Goal: Task Accomplishment & Management: Manage account settings

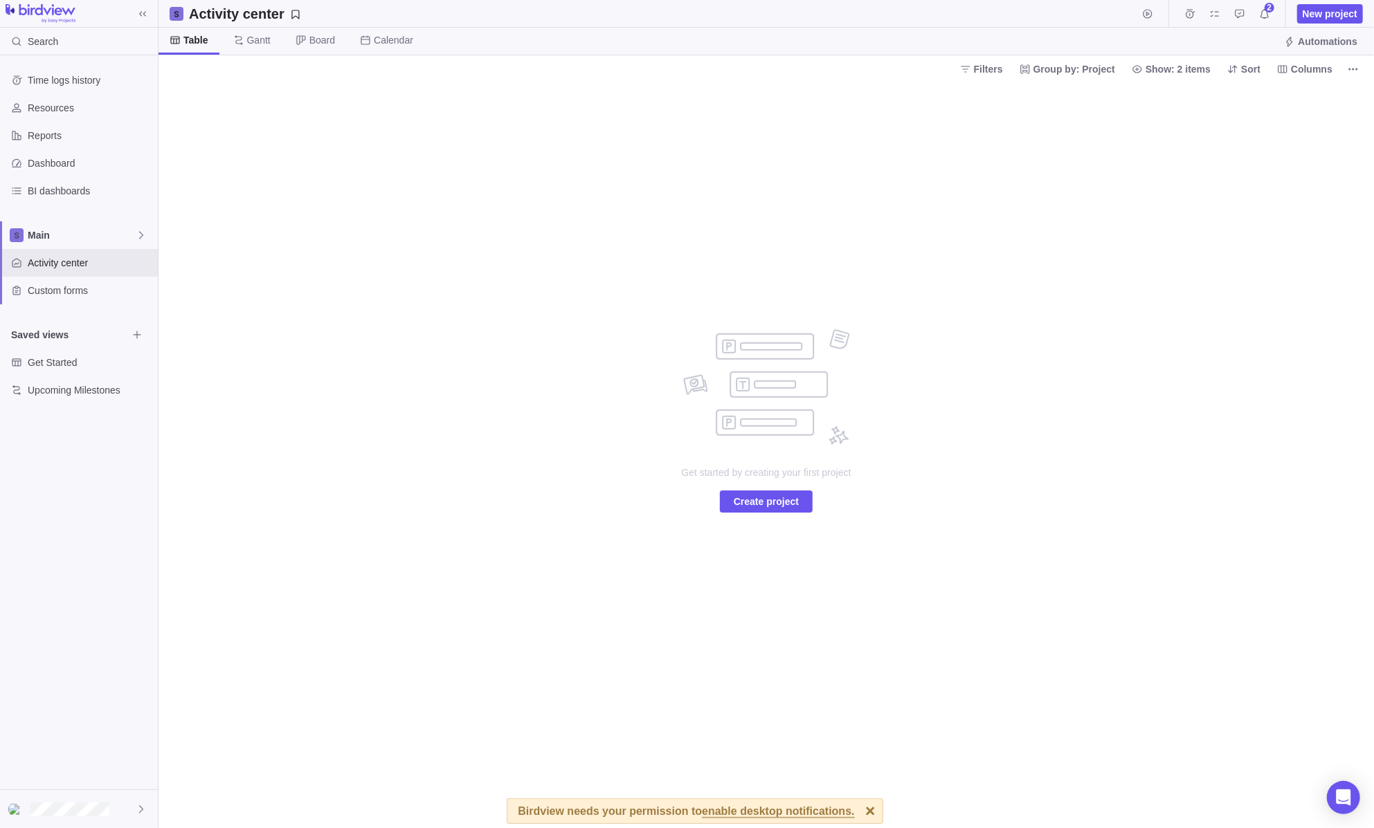
click at [29, 217] on div "Time logs history Resources Reports Dashboard BI dashboards Main Activity cente…" at bounding box center [79, 235] width 158 height 360
click at [43, 235] on span "Main" at bounding box center [82, 235] width 108 height 14
click at [57, 262] on span "Main" at bounding box center [89, 267] width 104 height 14
click at [79, 236] on span "Main" at bounding box center [82, 235] width 108 height 14
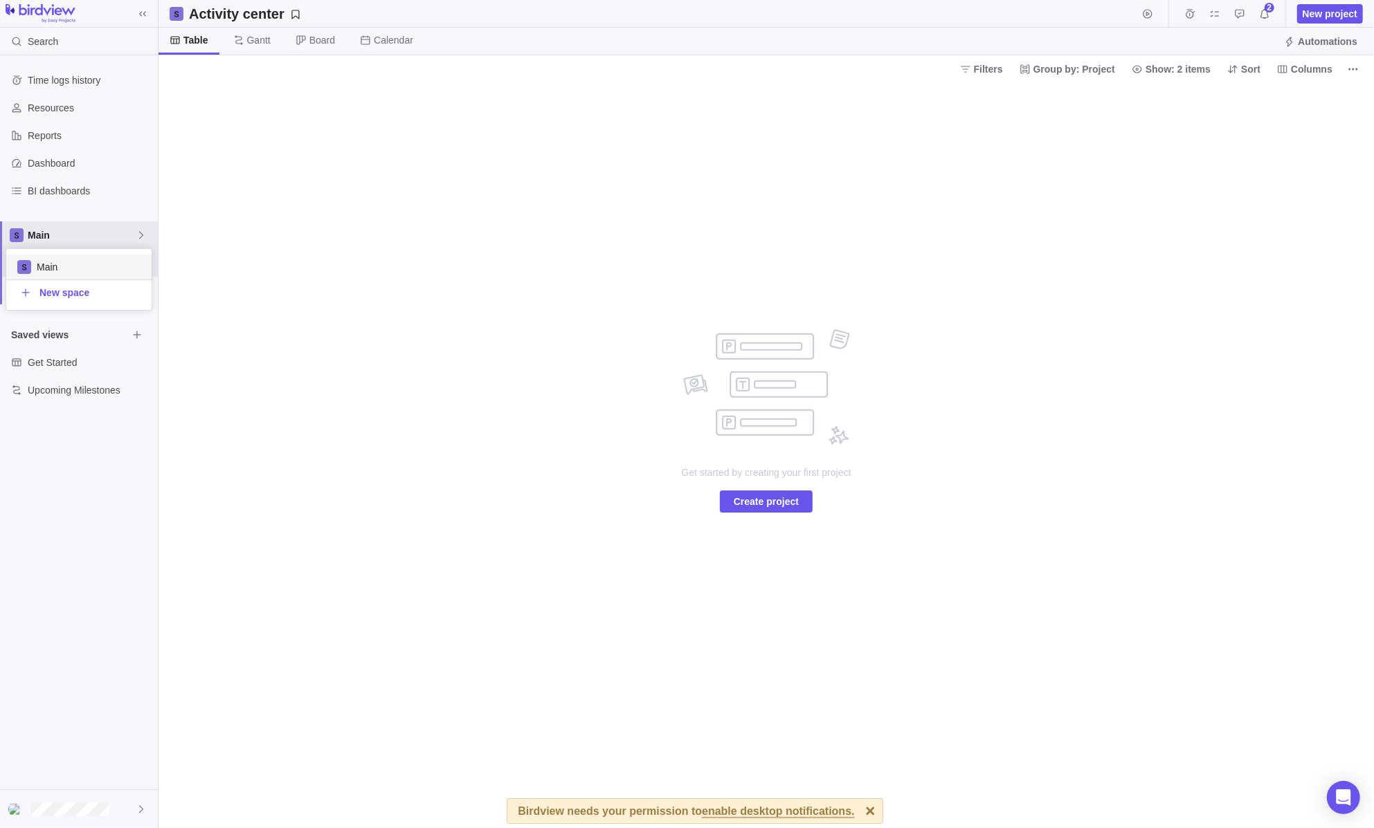
click at [60, 107] on div "Time logs history Resources Reports Dashboard BI dashboards Main Activity cente…" at bounding box center [79, 422] width 158 height 734
click at [260, 39] on span "Gantt" at bounding box center [259, 40] width 24 height 14
click at [309, 39] on span "Board" at bounding box center [322, 40] width 26 height 14
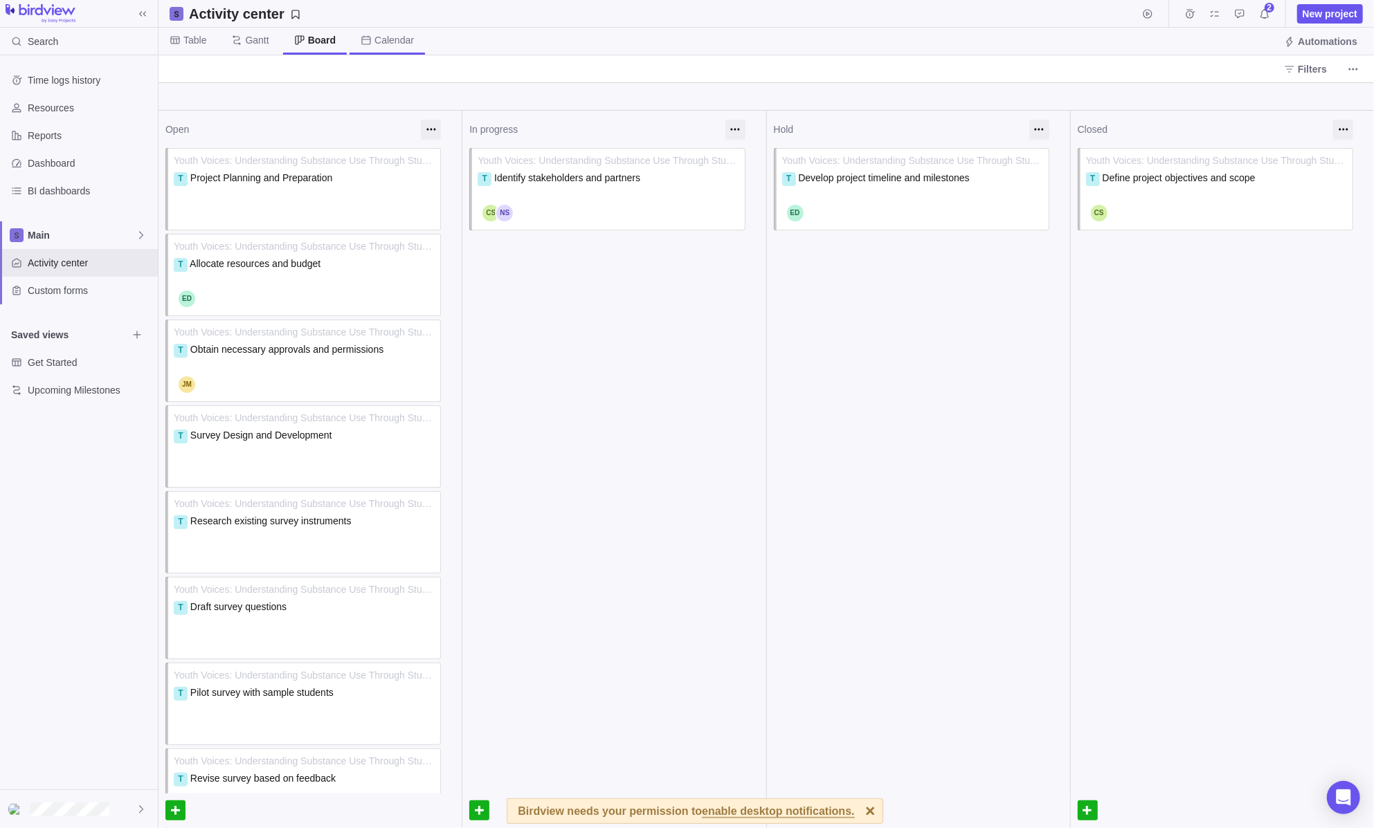
click at [388, 41] on span "Calendar" at bounding box center [393, 40] width 39 height 14
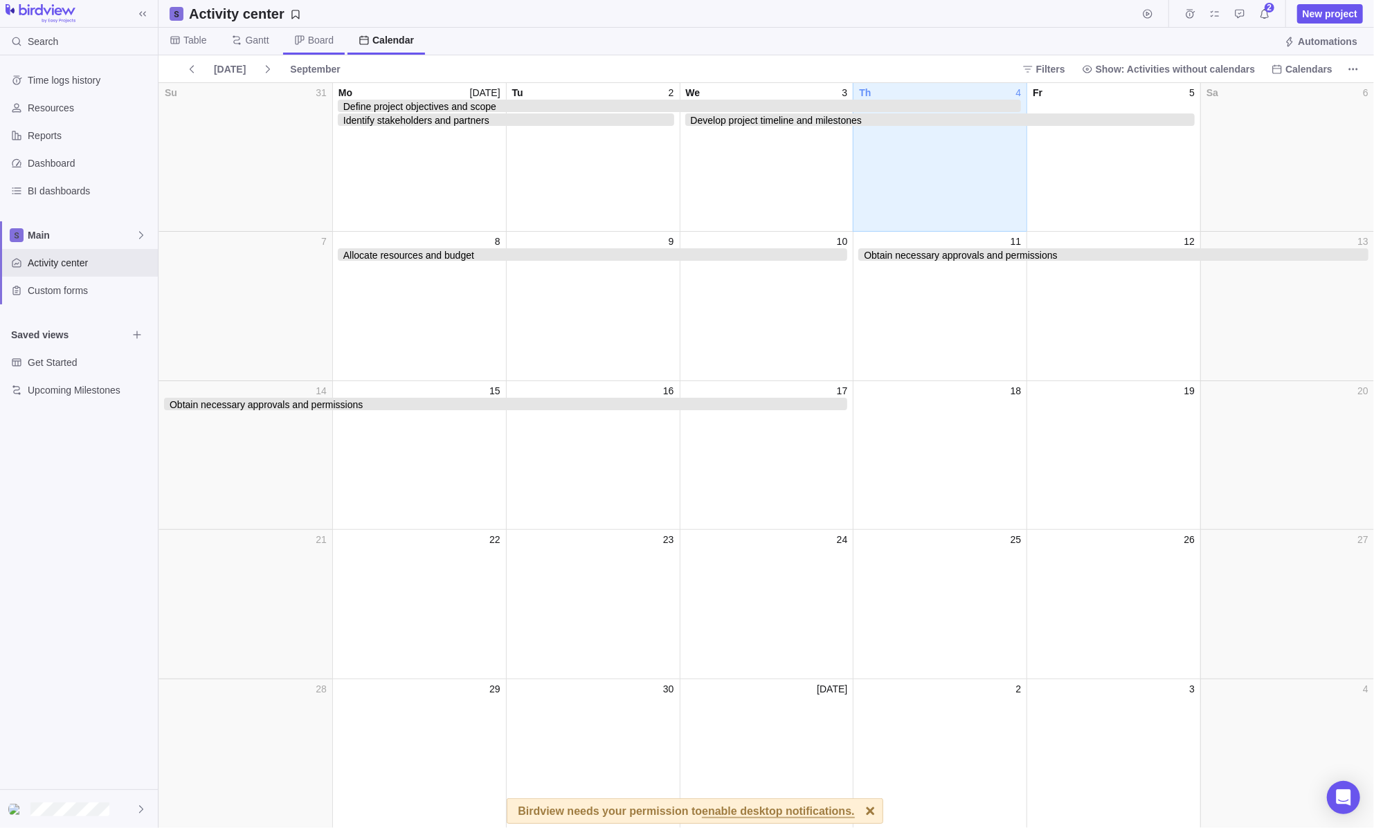
click at [329, 44] on span "Board" at bounding box center [321, 40] width 26 height 14
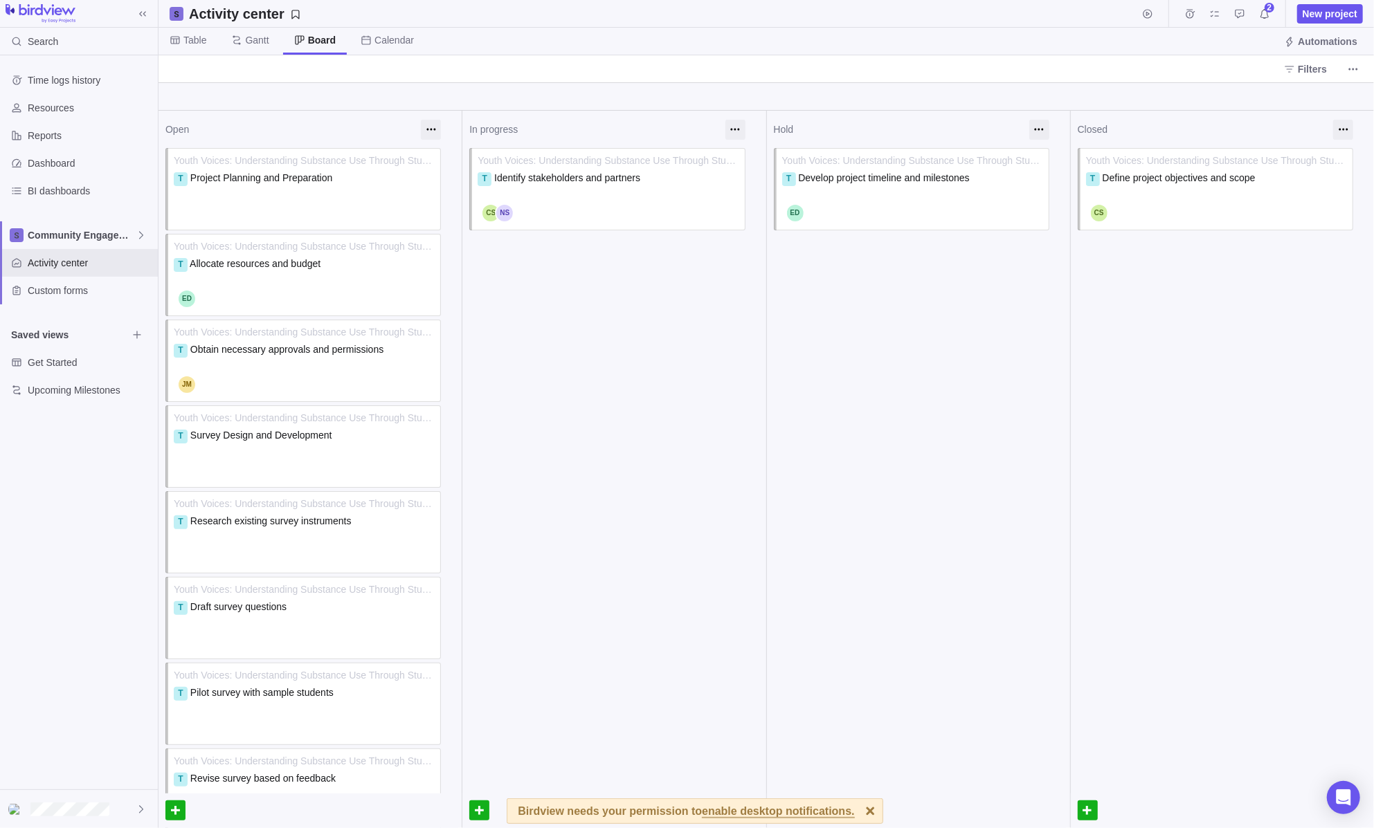
click at [772, 803] on div "Birdview needs your permission to enable desktop notifications." at bounding box center [686, 811] width 336 height 24
click at [725, 809] on span "enable desktop notifications." at bounding box center [778, 812] width 152 height 12
click at [1240, 16] on icon "Approval requests" at bounding box center [1239, 13] width 11 height 11
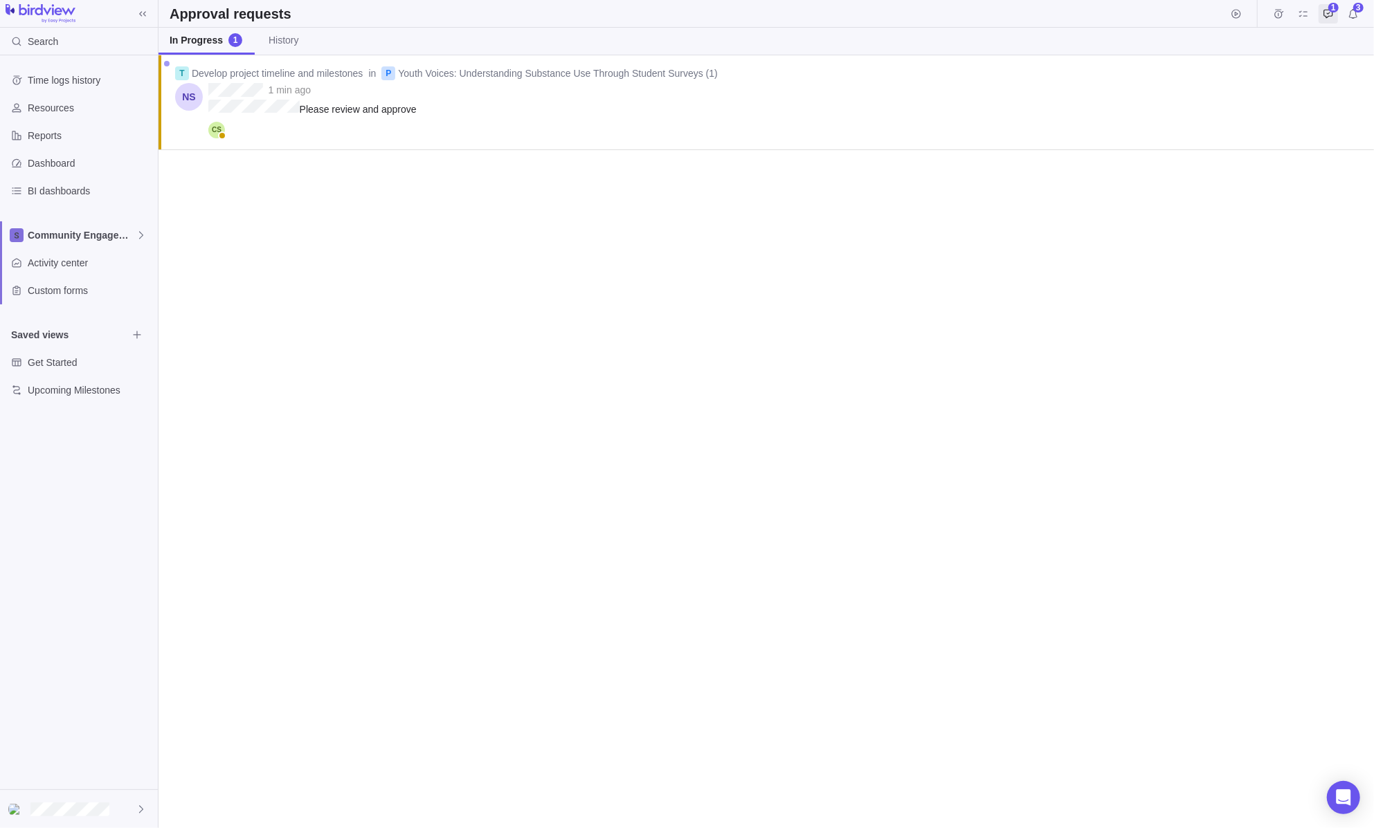
scroll to position [763, 1205]
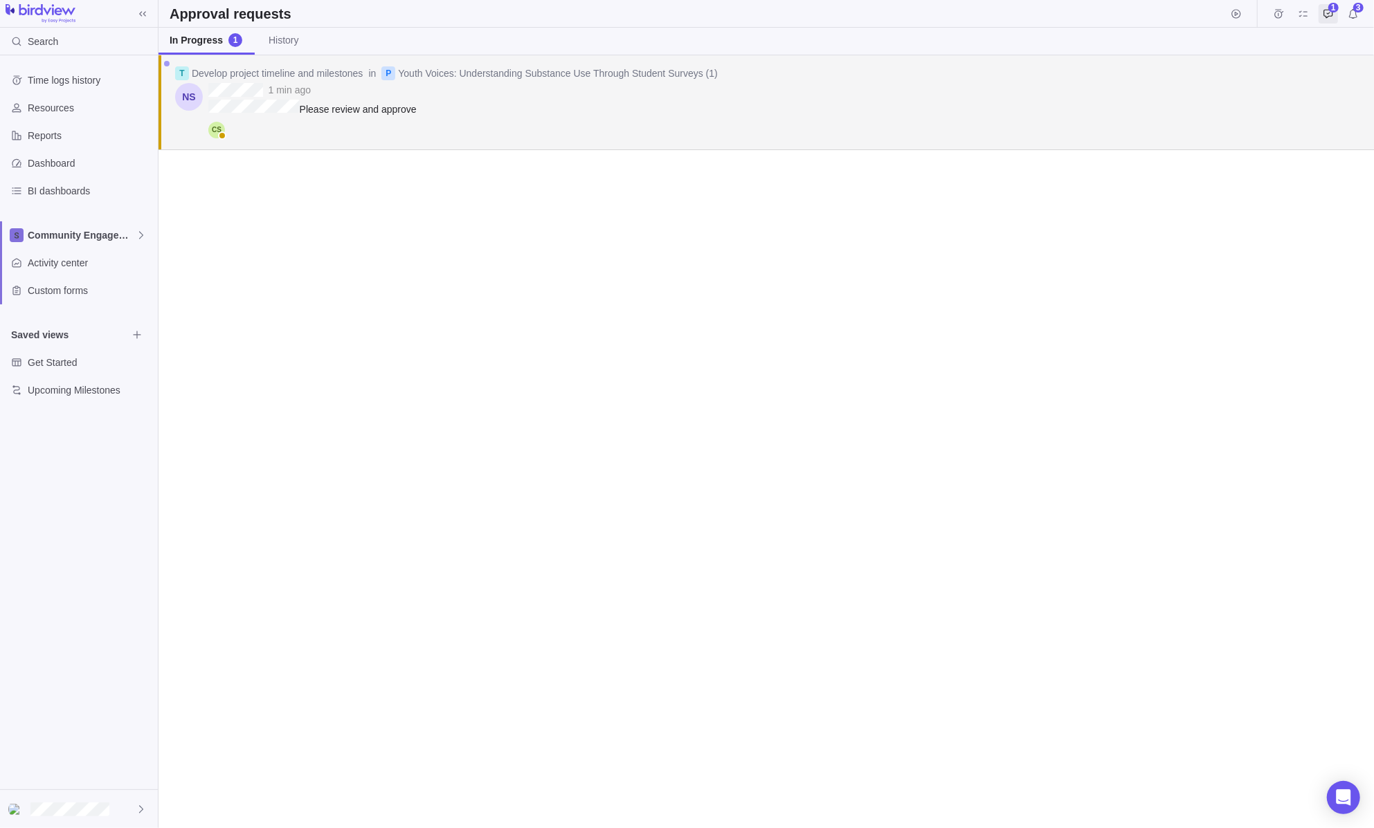
click at [345, 102] on span "Please review and approve" at bounding box center [312, 108] width 208 height 17
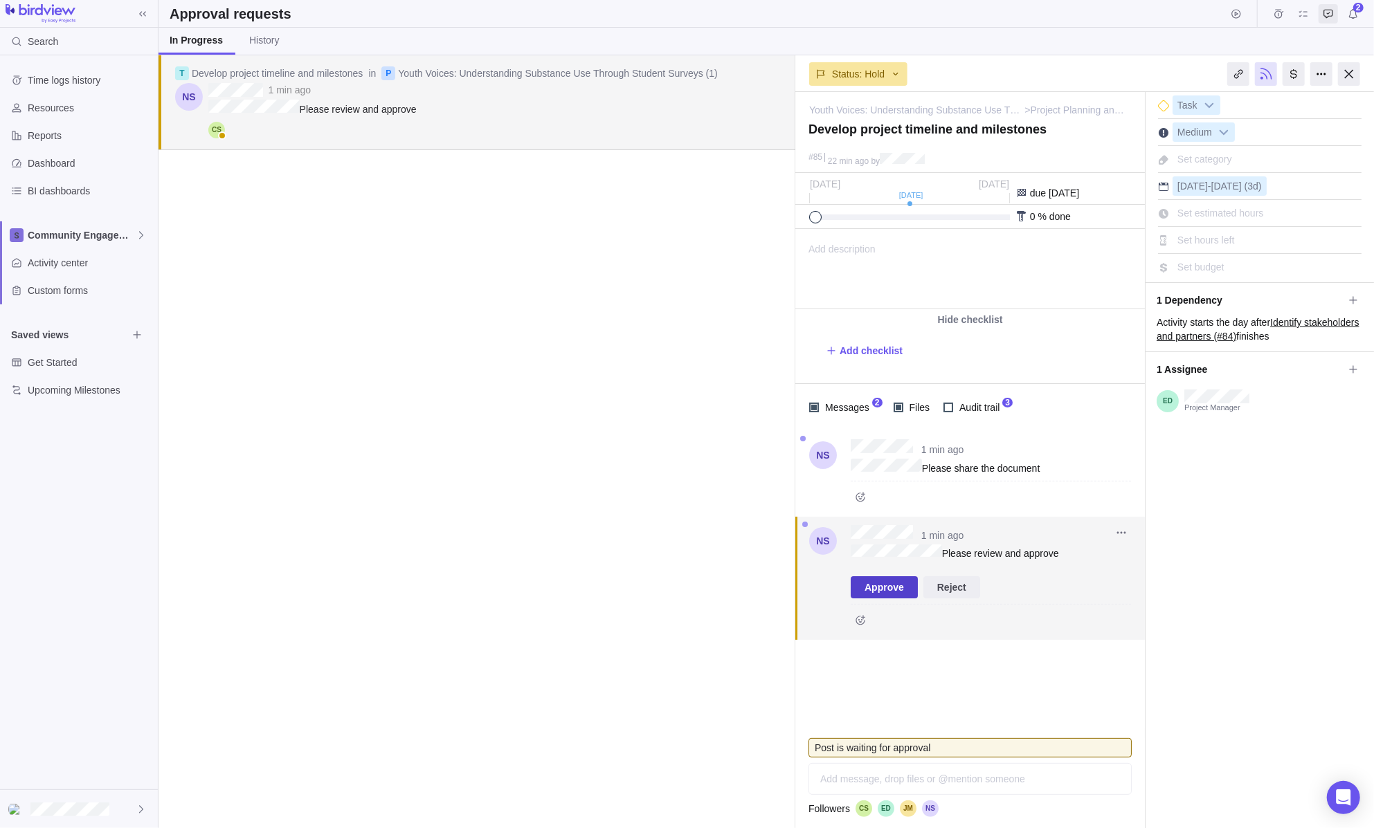
click at [893, 579] on span "Approve" at bounding box center [883, 587] width 39 height 17
